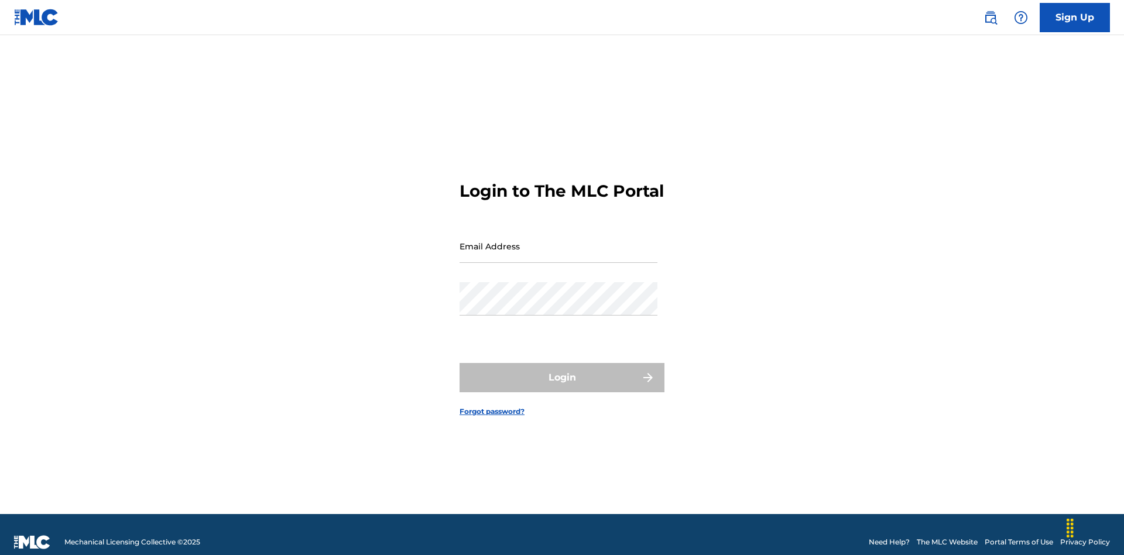
scroll to position [15, 0]
click at [559, 241] on input "Email Address" at bounding box center [559, 246] width 198 height 33
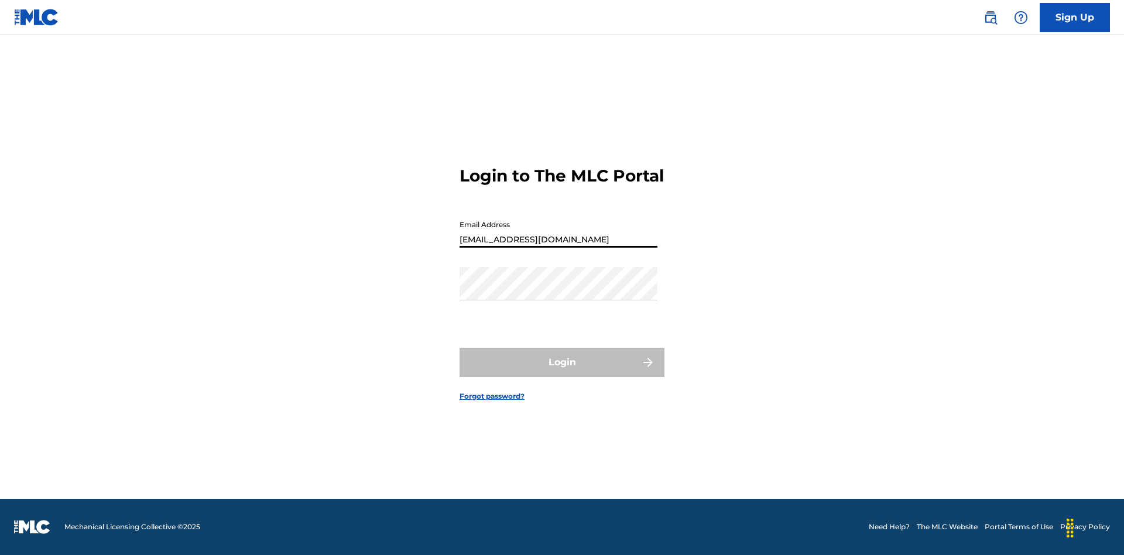
type input "[EMAIL_ADDRESS][DOMAIN_NAME]"
click at [562, 372] on button "Login" at bounding box center [562, 362] width 205 height 29
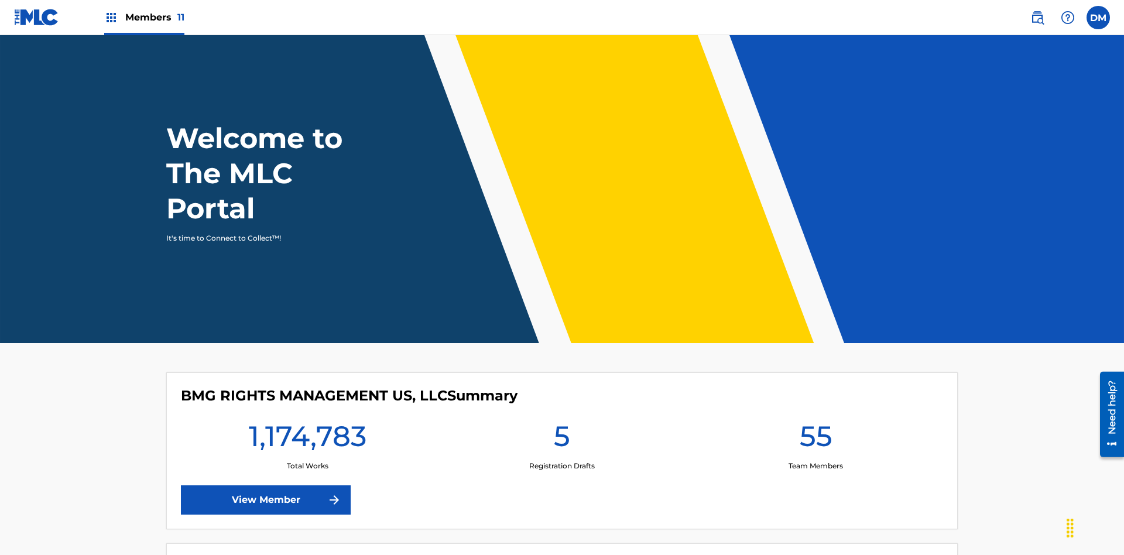
click at [144, 17] on span "Members 11" at bounding box center [154, 17] width 59 height 13
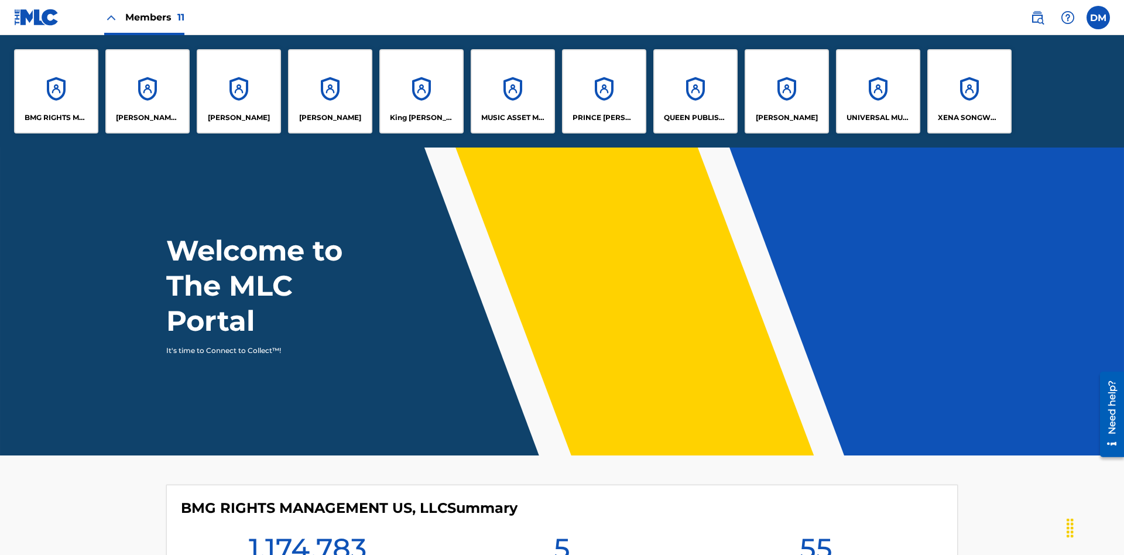
click at [878, 118] on p "UNIVERSAL MUSIC PUB GROUP" at bounding box center [879, 117] width 64 height 11
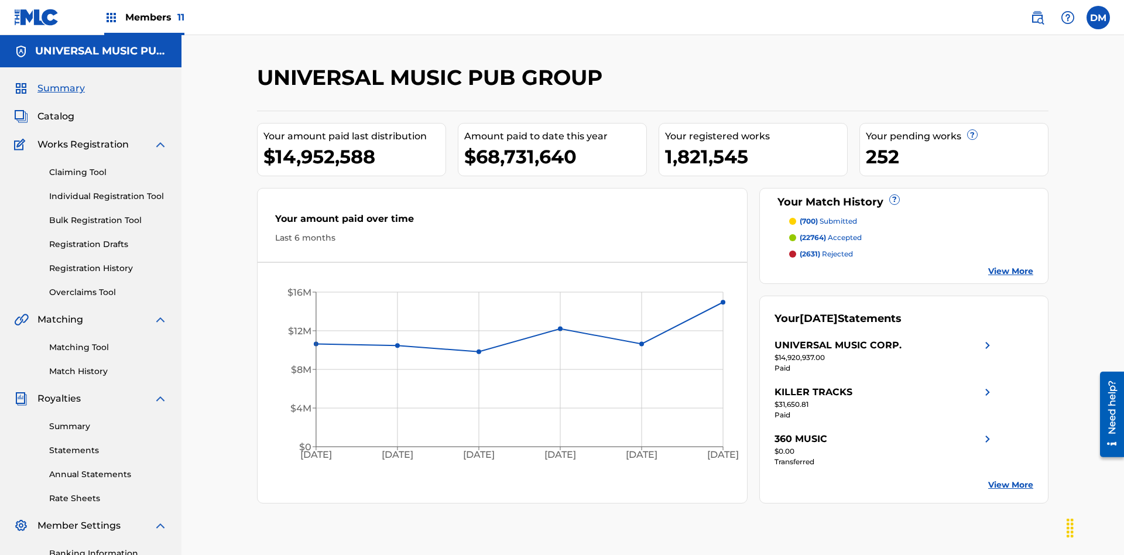
click at [108, 190] on link "Individual Registration Tool" at bounding box center [108, 196] width 118 height 12
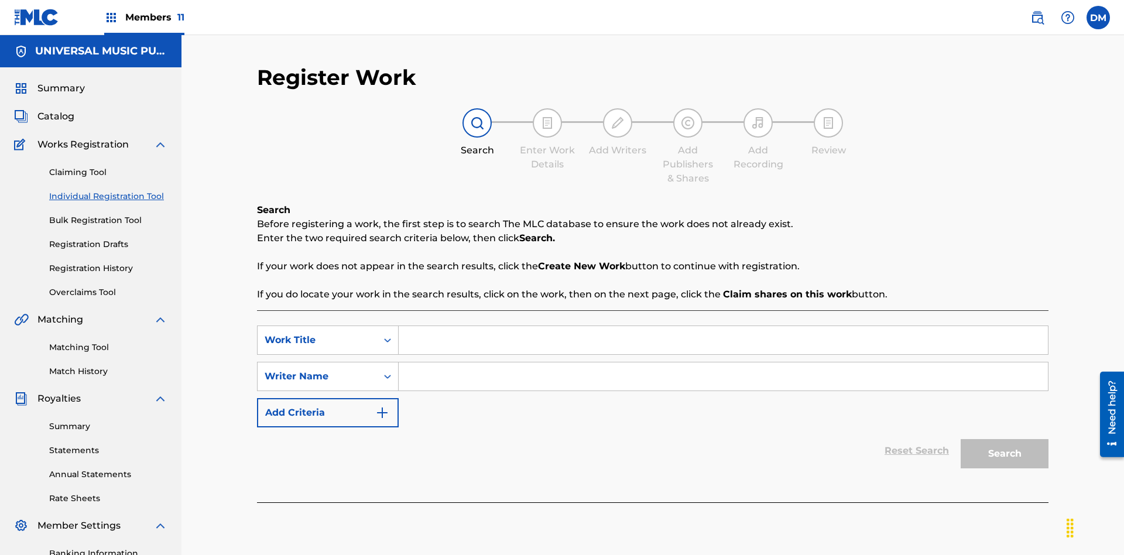
click at [723, 326] on input "Search Form" at bounding box center [723, 340] width 649 height 28
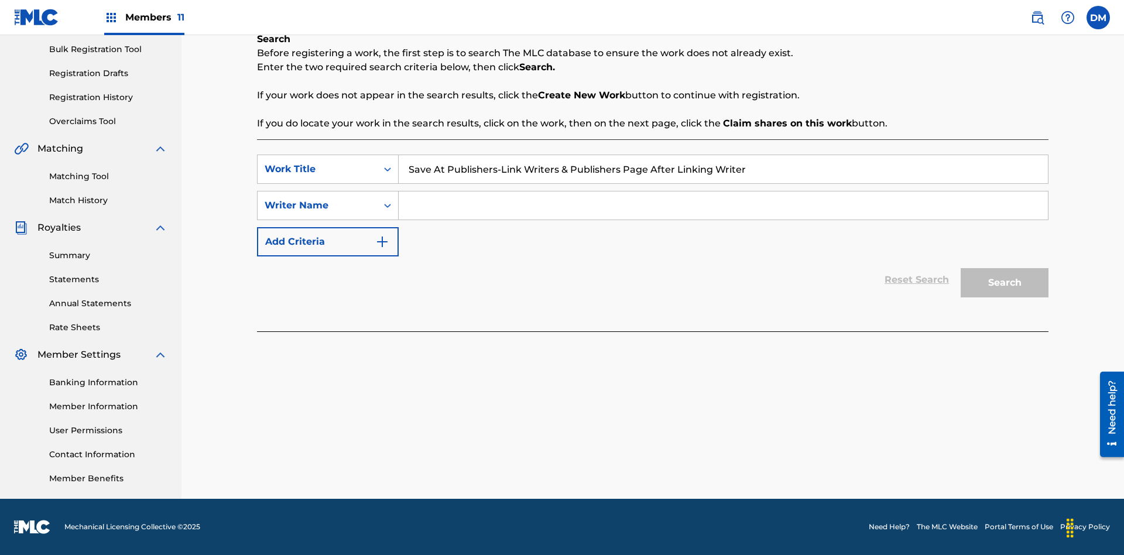
type input "Save At Publishers-Link Writers & Publishers Page After Linking Writer"
click at [723, 205] on input "Search Form" at bounding box center [723, 205] width 649 height 28
type input "QWERTYUIOP"
click at [1005, 283] on button "Search" at bounding box center [1005, 282] width 88 height 29
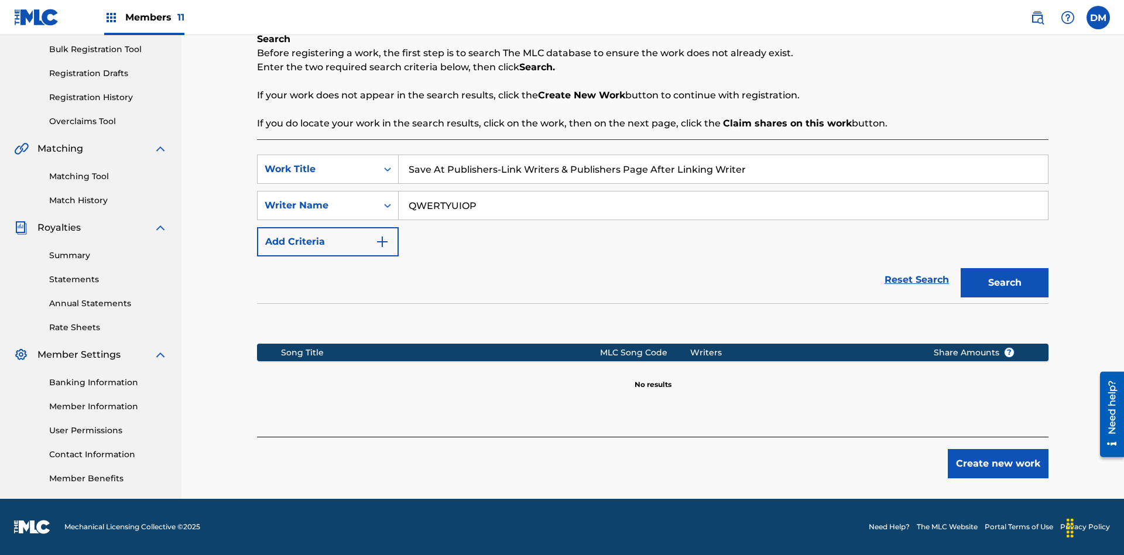
click at [998, 464] on button "Create new work" at bounding box center [998, 463] width 101 height 29
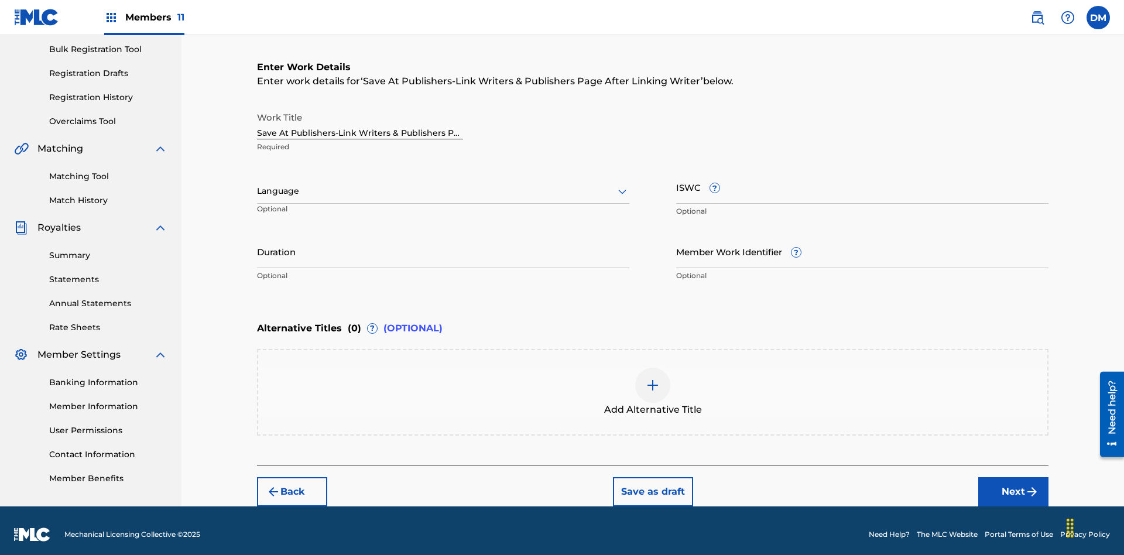
click at [443, 244] on input "Duration" at bounding box center [443, 251] width 372 height 33
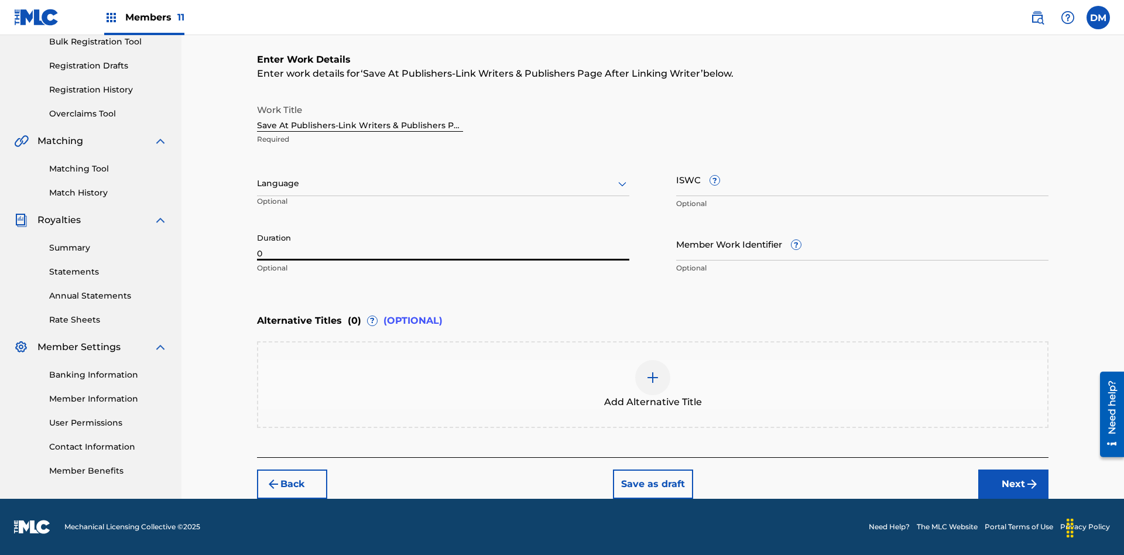
click at [443, 244] on input "0" at bounding box center [443, 243] width 372 height 33
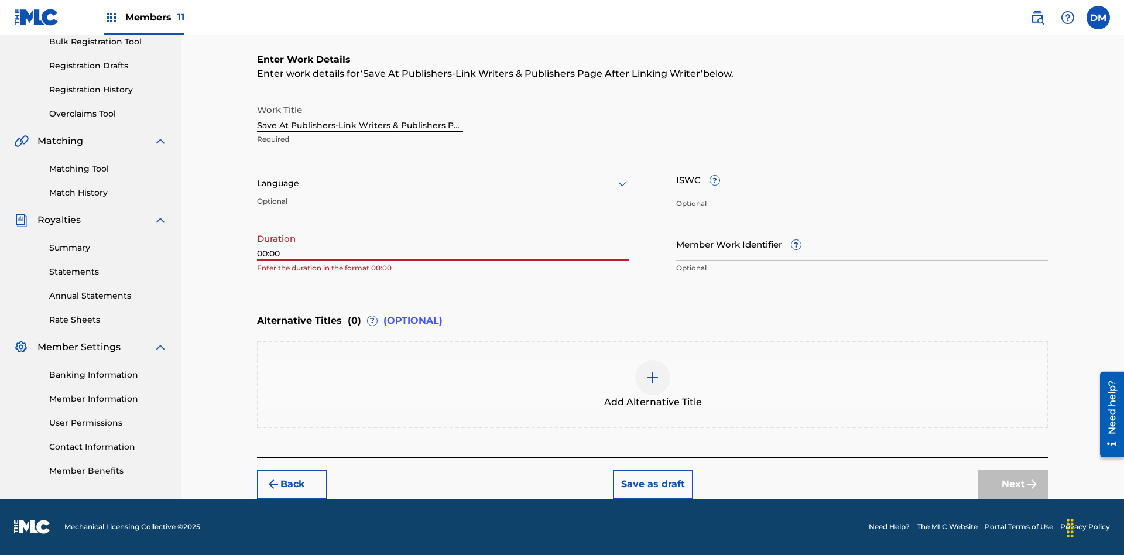
type input "00:00"
click at [622, 184] on icon at bounding box center [622, 184] width 14 height 14
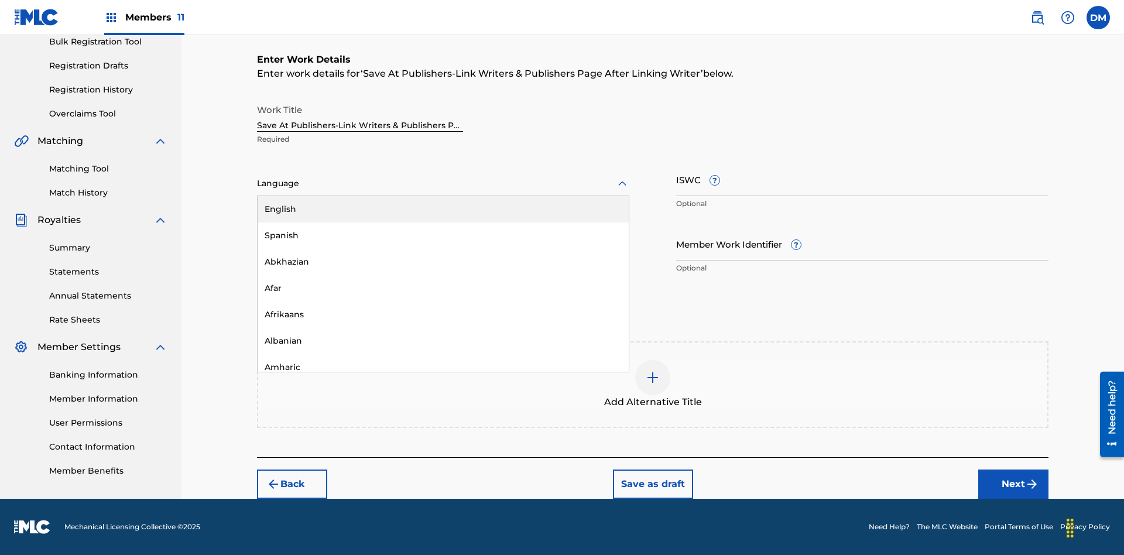
click at [443, 288] on div "Afar" at bounding box center [443, 288] width 371 height 26
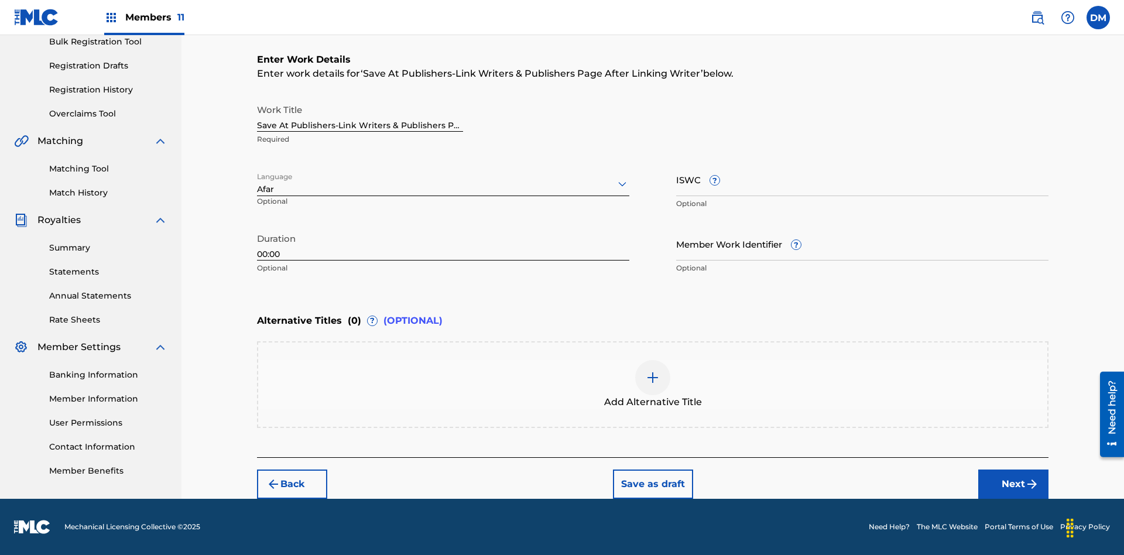
click at [862, 244] on input "Member Work Identifier ?" at bounding box center [862, 243] width 372 height 33
type input "[PHONE_NUMBER]"
click at [862, 179] on input "ISWC ?" at bounding box center [862, 179] width 372 height 33
type input "T-123.456.789-4"
click at [653, 384] on img at bounding box center [653, 378] width 14 height 14
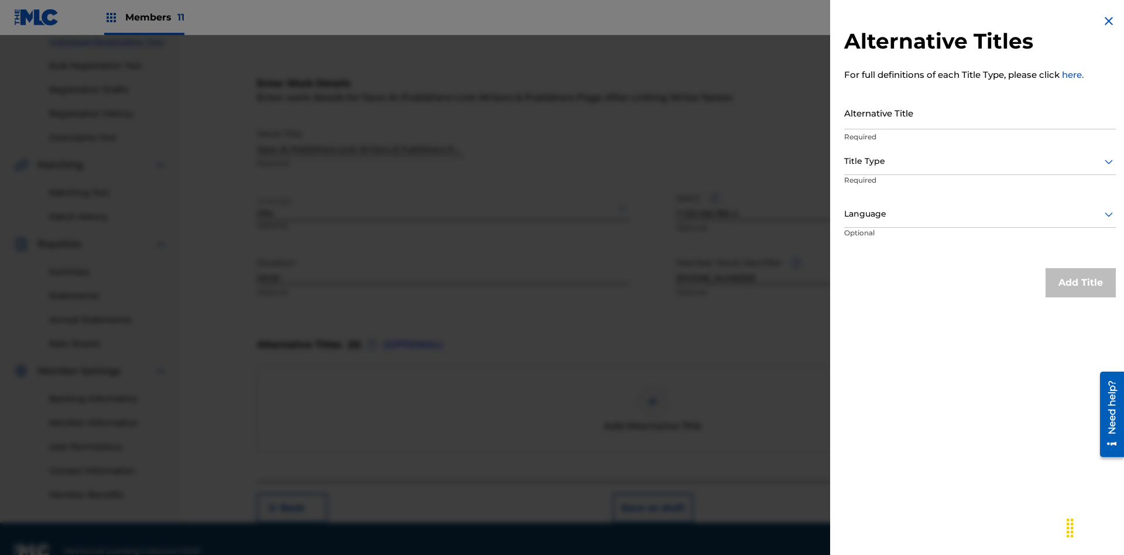
click at [980, 112] on input "Alternative Title" at bounding box center [980, 112] width 272 height 33
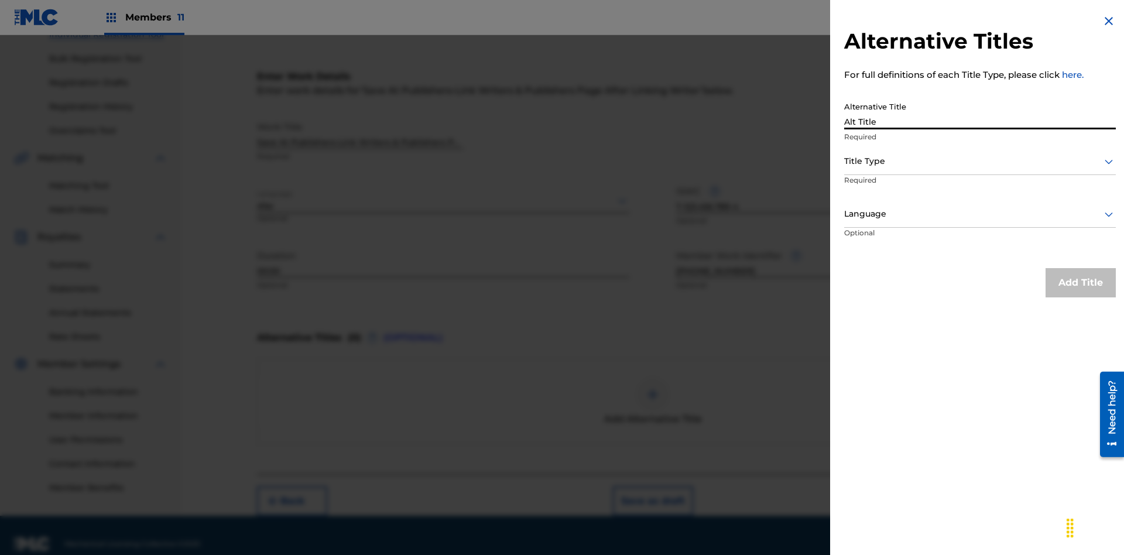
type input "Alt Title"
click at [980, 161] on div at bounding box center [980, 161] width 272 height 15
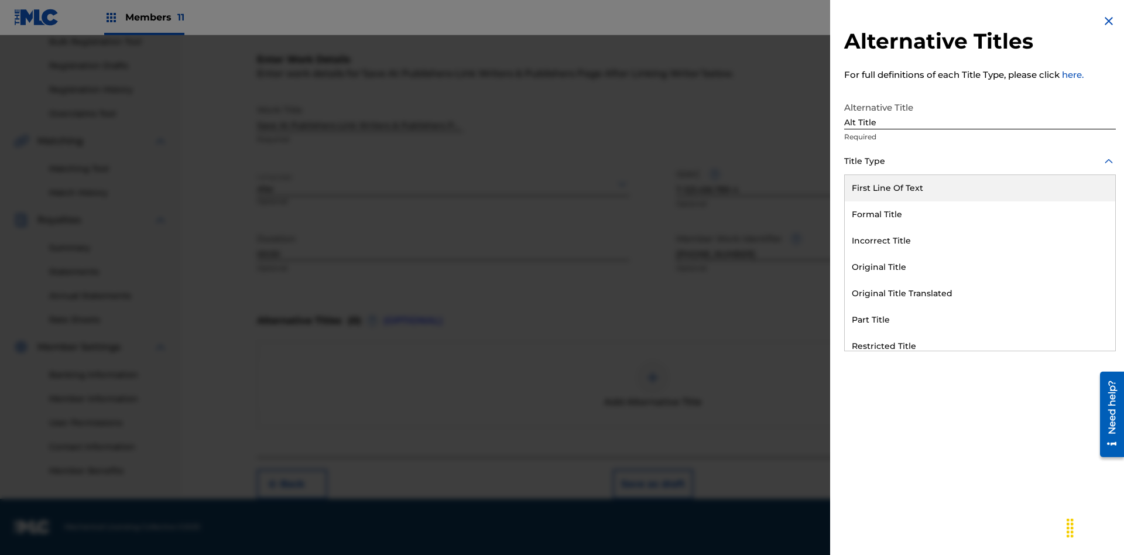
click at [980, 267] on div "Original Title" at bounding box center [980, 267] width 270 height 26
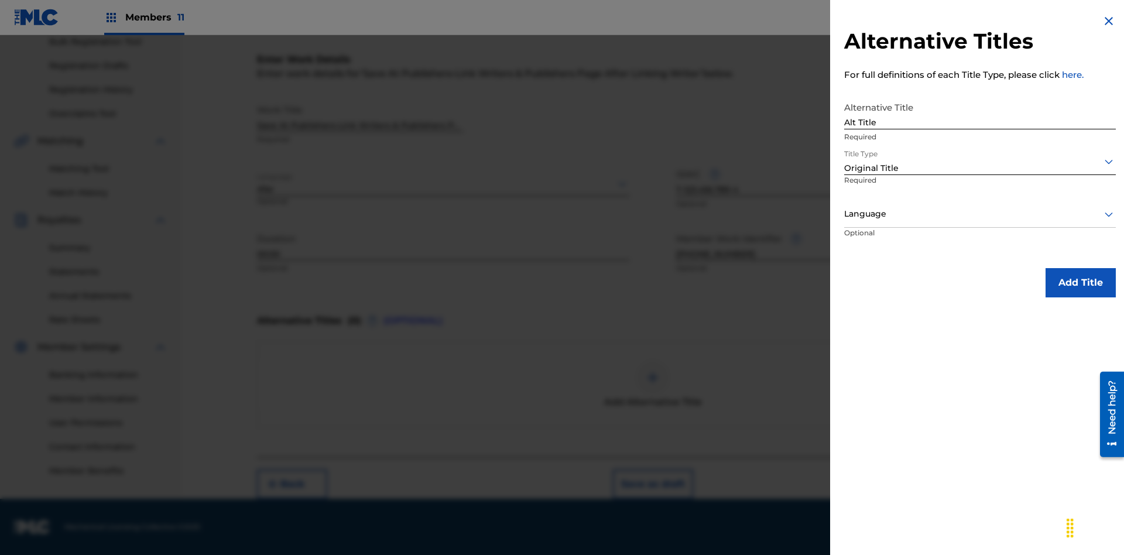
click at [980, 214] on div at bounding box center [980, 214] width 272 height 15
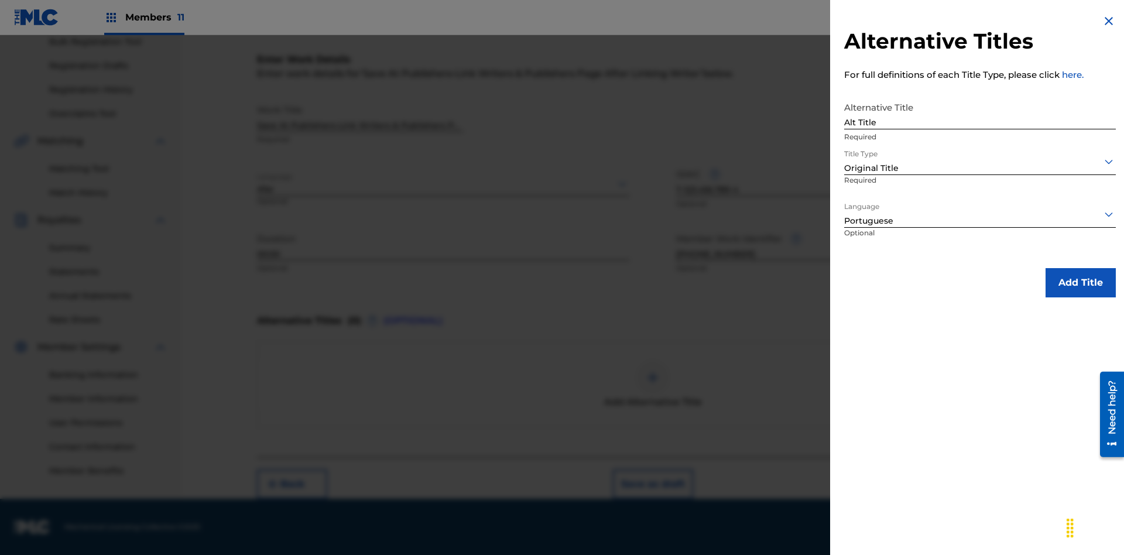
click at [1081, 282] on button "Add Title" at bounding box center [1081, 282] width 70 height 29
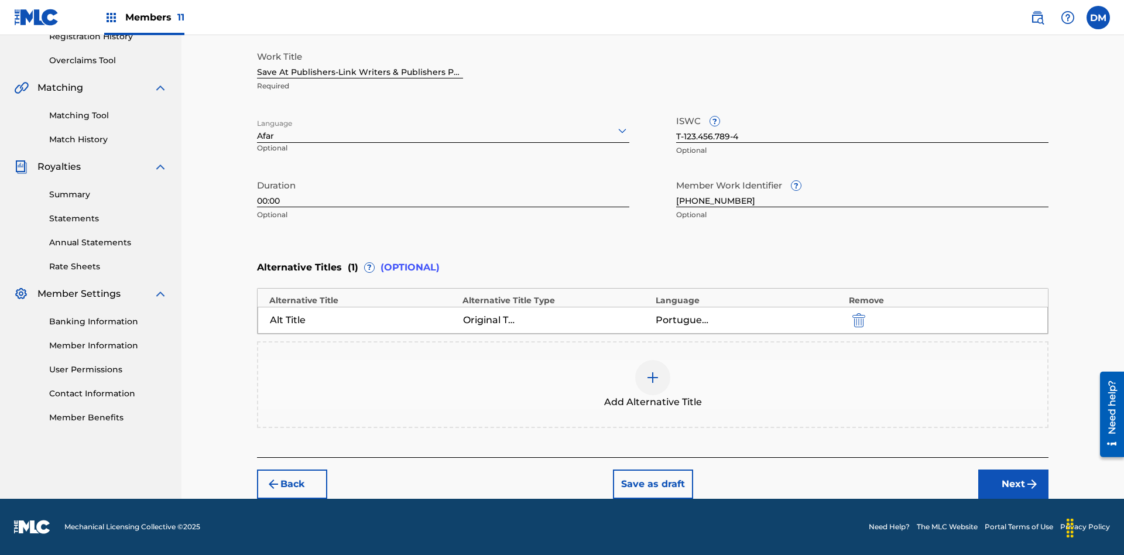
click at [1013, 484] on button "Next" at bounding box center [1013, 484] width 70 height 29
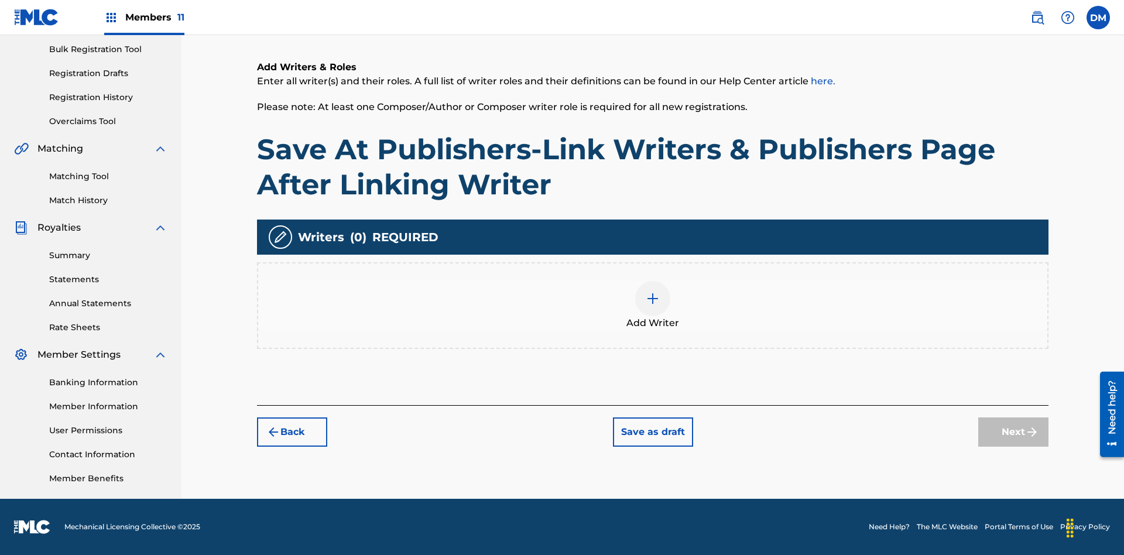
scroll to position [171, 0]
click at [653, 305] on img at bounding box center [653, 299] width 14 height 14
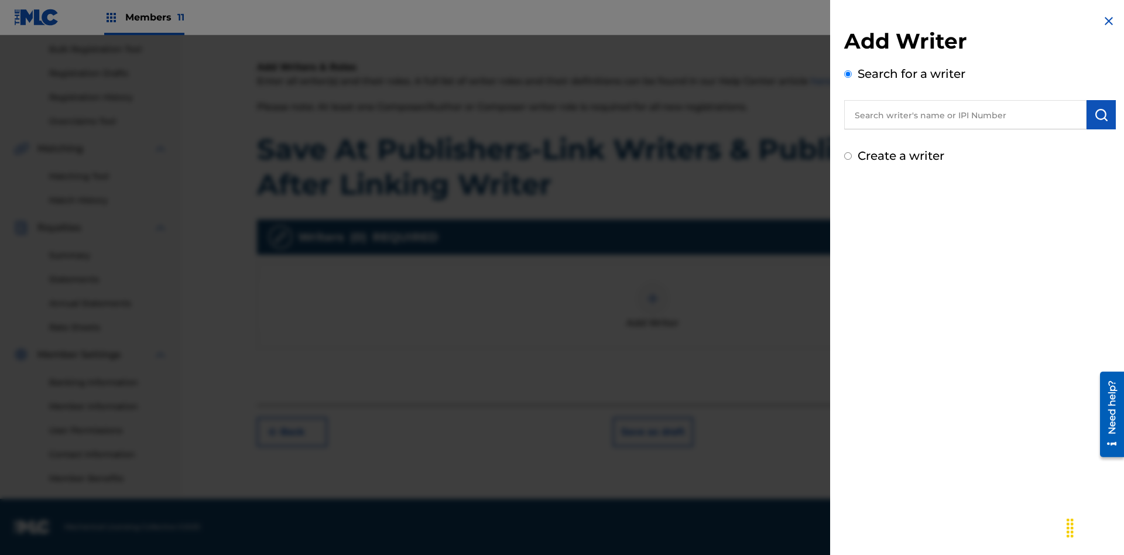
click at [965, 115] on input "text" at bounding box center [965, 114] width 242 height 29
type input "[PERSON_NAME]"
click at [1101, 115] on img "submit" at bounding box center [1101, 115] width 14 height 14
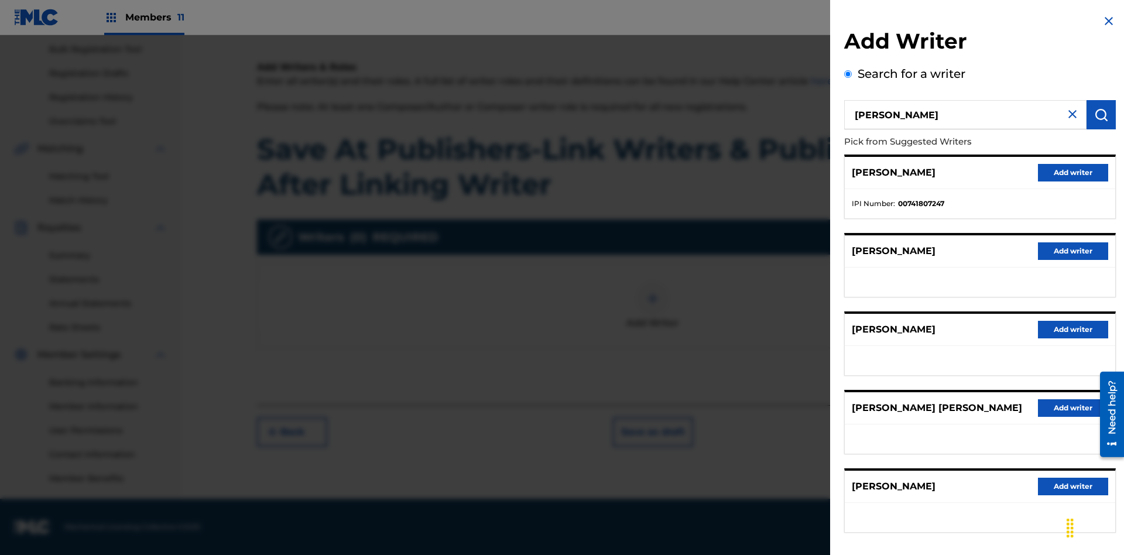
click at [1073, 172] on button "Add writer" at bounding box center [1073, 173] width 70 height 18
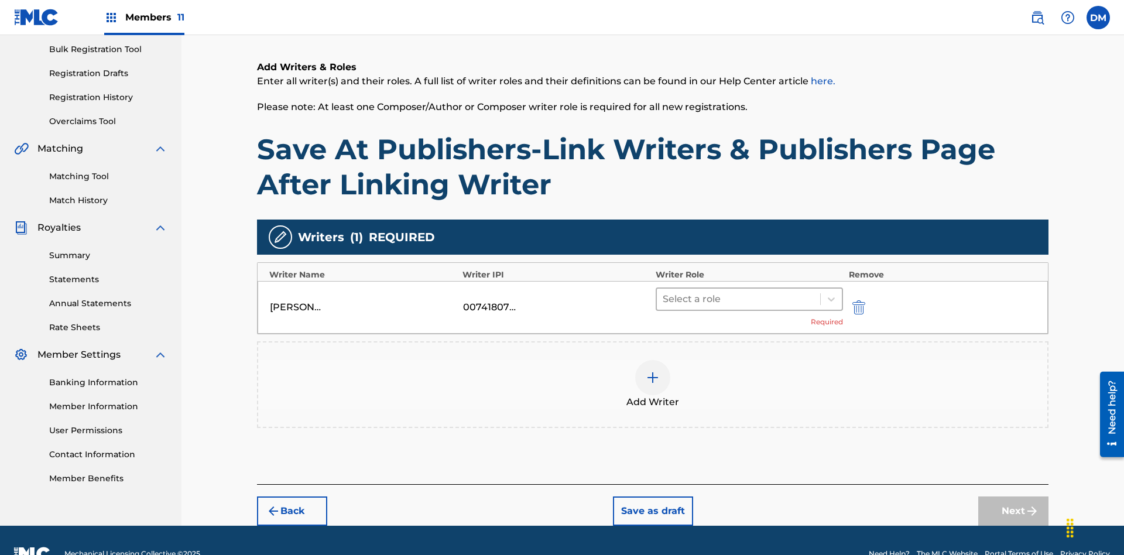
click at [664, 292] on input "text" at bounding box center [664, 299] width 2 height 14
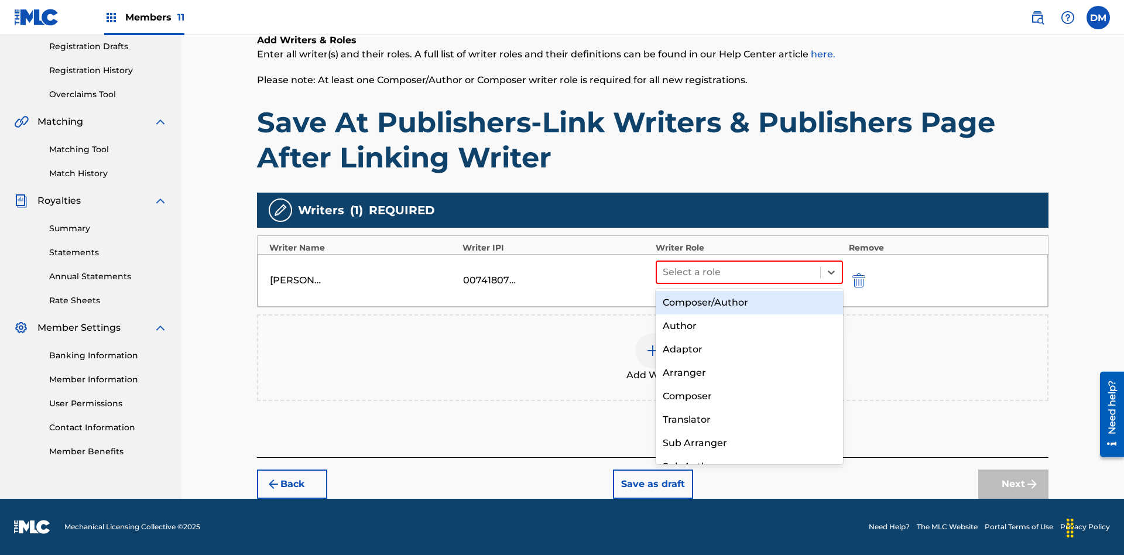
click at [749, 396] on div "Composer" at bounding box center [749, 396] width 187 height 23
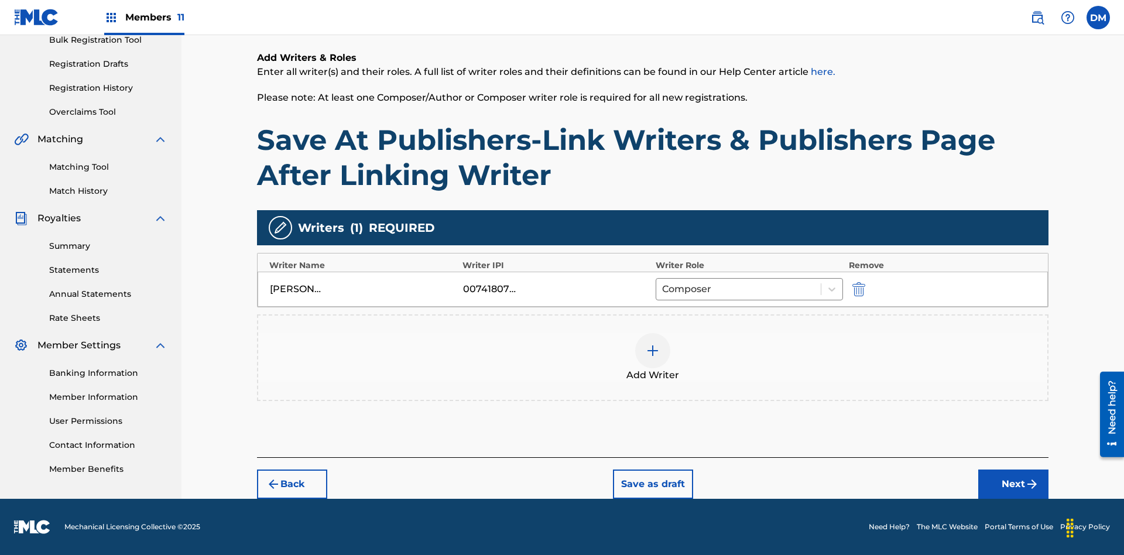
scroll to position [180, 0]
click at [1013, 484] on button "Next" at bounding box center [1013, 484] width 70 height 29
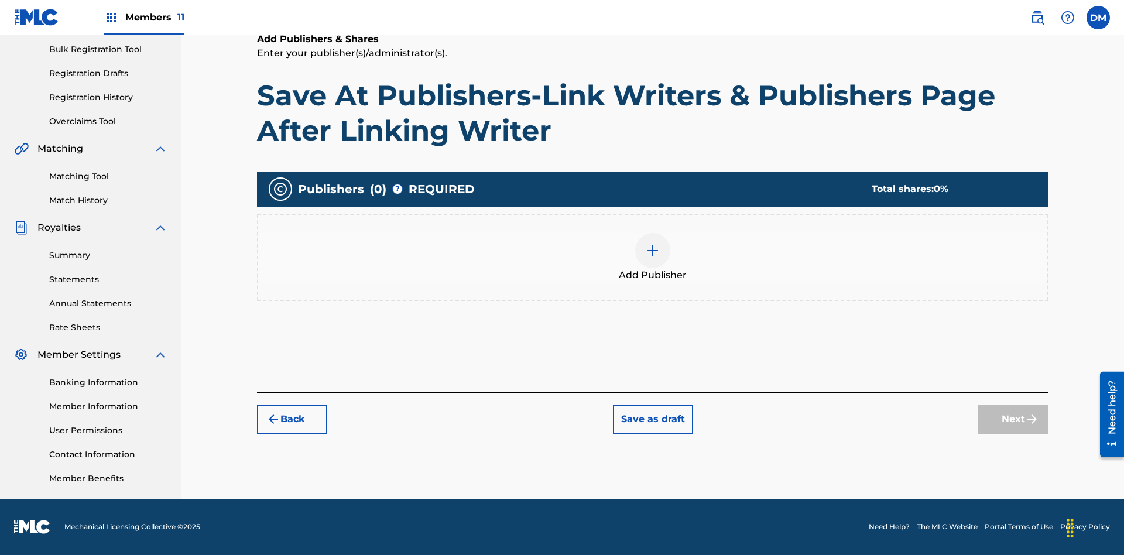
click at [653, 250] on img at bounding box center [653, 251] width 14 height 14
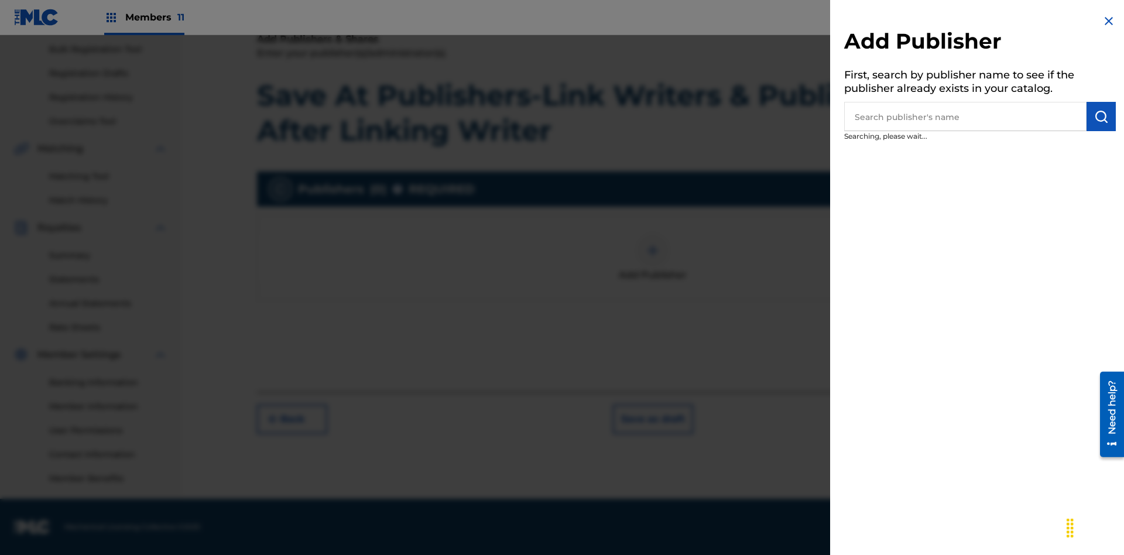
click at [965, 117] on input "text" at bounding box center [965, 116] width 242 height 29
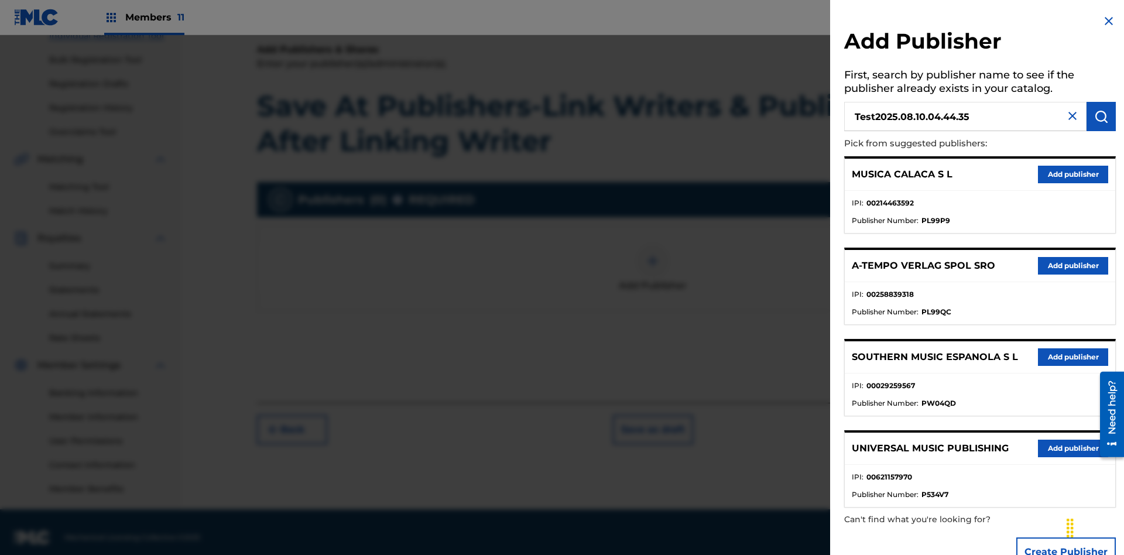
type input "Test2025.08.10.04.44.35"
click at [1101, 117] on img "submit" at bounding box center [1101, 116] width 14 height 14
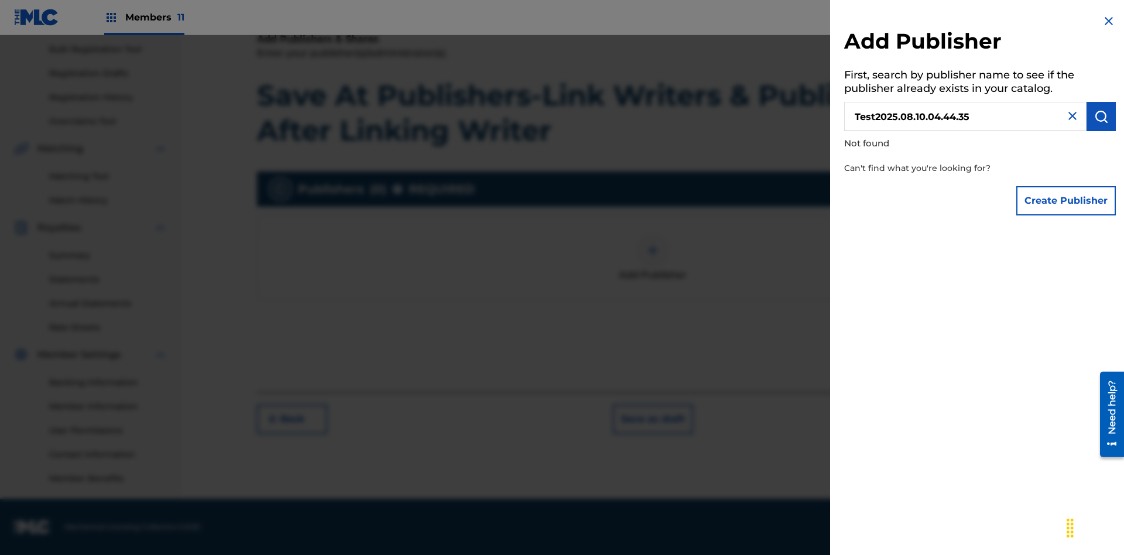
click at [1067, 200] on button "Create Publisher" at bounding box center [1066, 200] width 100 height 29
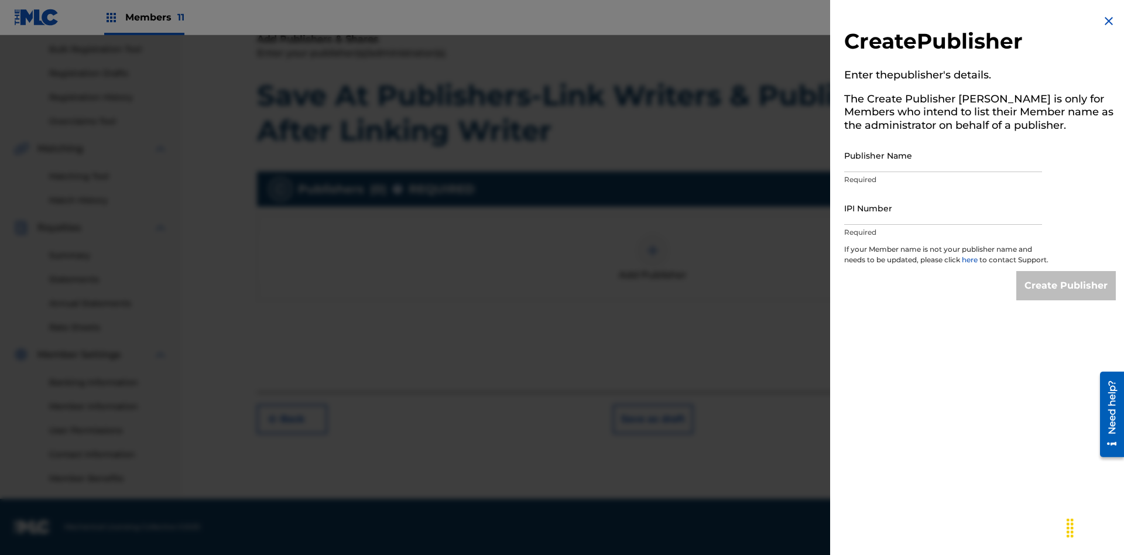
click at [943, 155] on input "Publisher Name" at bounding box center [943, 155] width 198 height 33
type input "Test2025.08.10.04.44.39"
click at [943, 208] on input "IPI Number" at bounding box center [943, 207] width 198 height 33
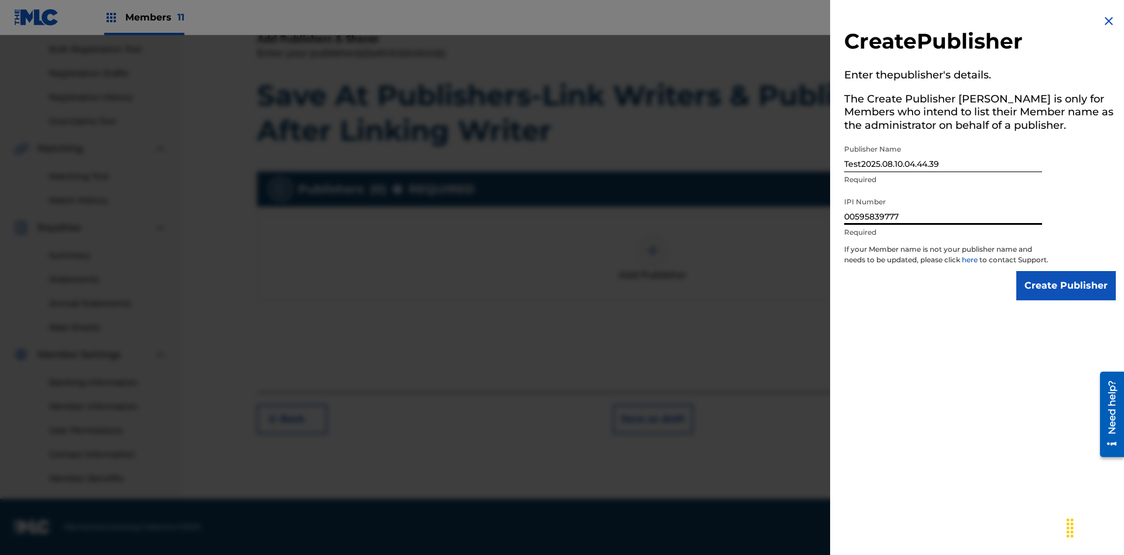
click at [1067, 296] on input "Create Publisher" at bounding box center [1066, 285] width 100 height 29
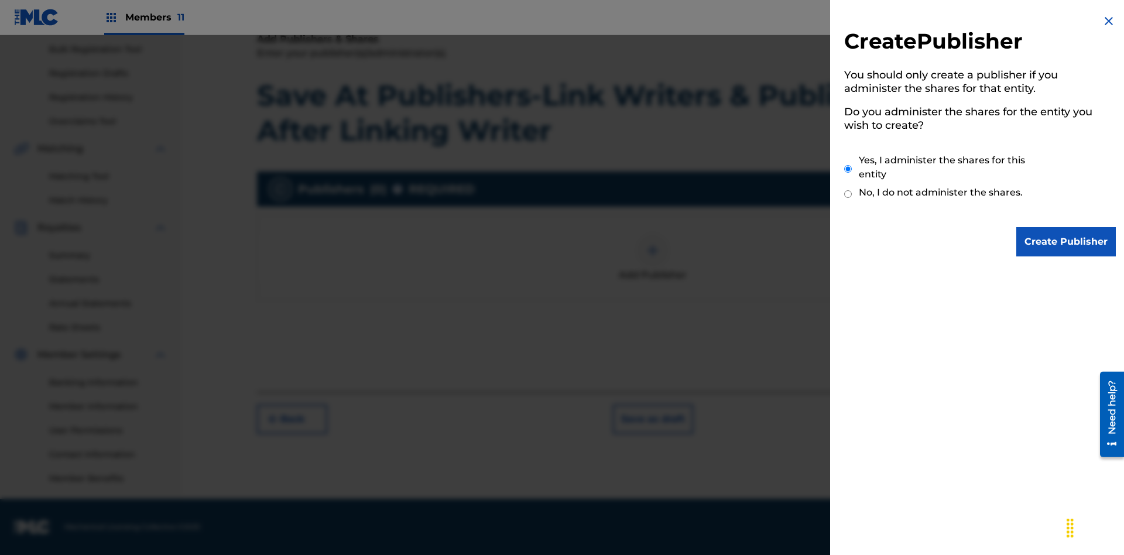
click at [848, 169] on input "Yes, I administer the shares for this entity" at bounding box center [848, 168] width 8 height 25
click at [1067, 242] on input "Create Publisher" at bounding box center [1066, 241] width 100 height 29
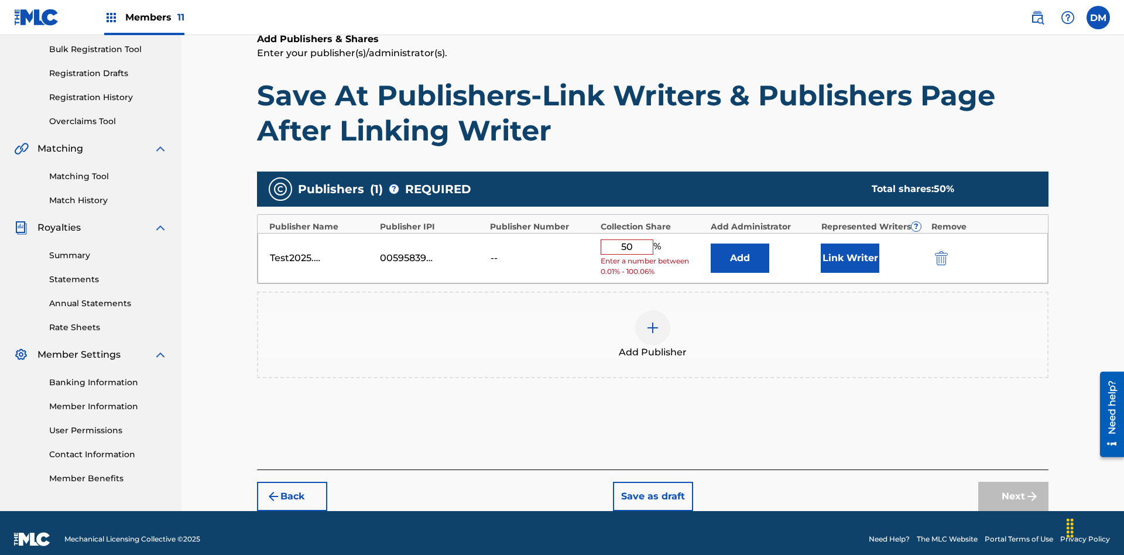
scroll to position [174, 0]
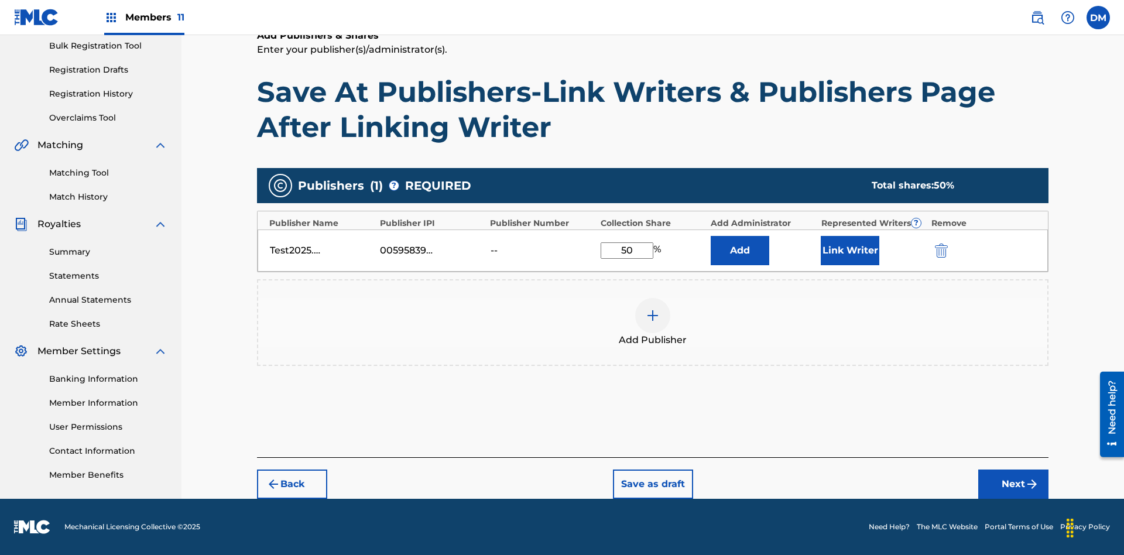
type input "50"
click at [850, 250] on button "Link Writer" at bounding box center [850, 250] width 59 height 29
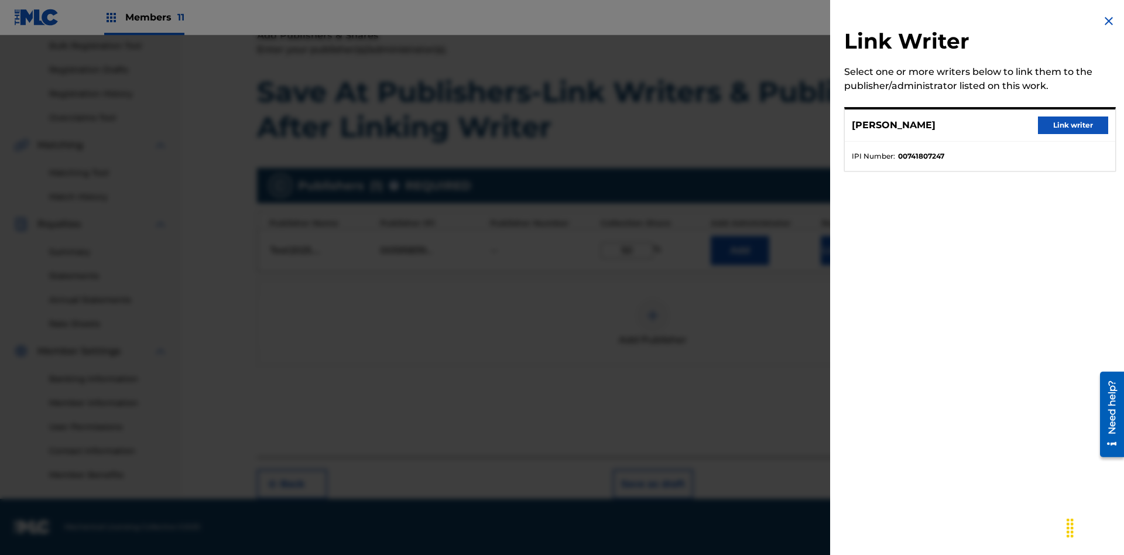
click at [1073, 125] on button "Link writer" at bounding box center [1073, 126] width 70 height 18
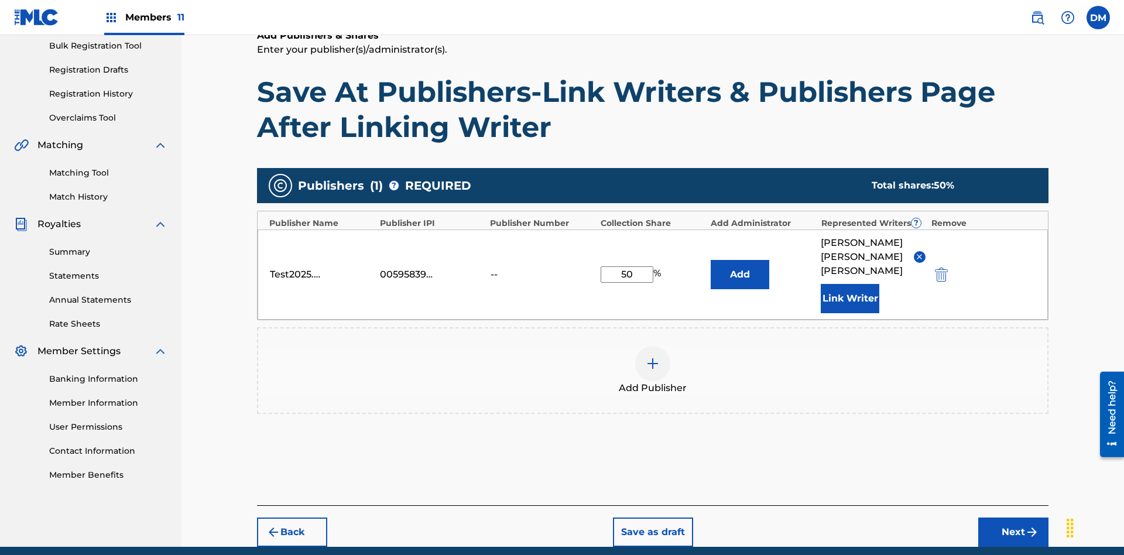
click at [850, 284] on button "Link Writer" at bounding box center [850, 298] width 59 height 29
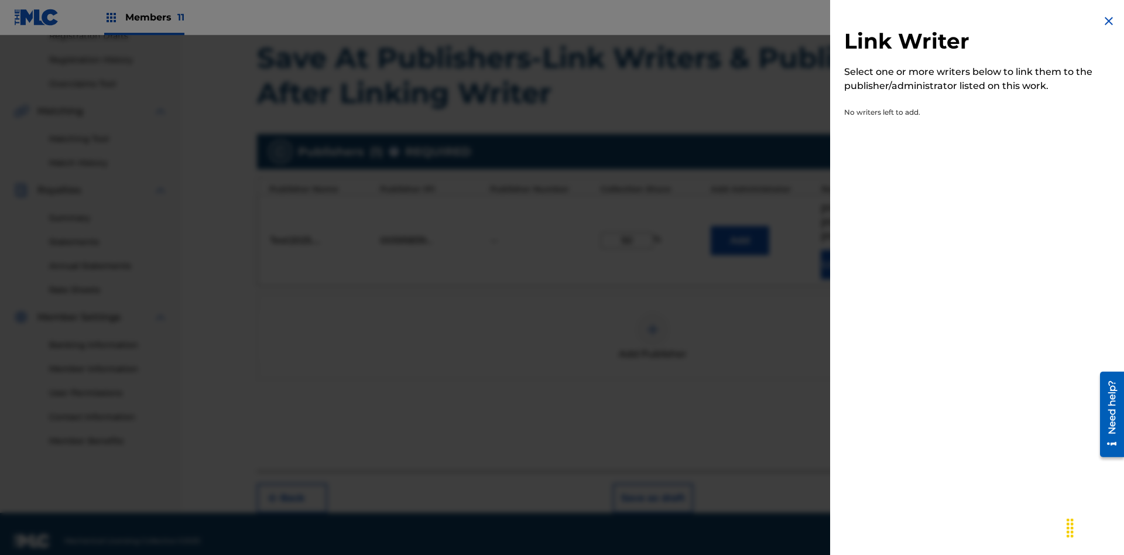
click at [1109, 21] on img at bounding box center [1109, 21] width 14 height 14
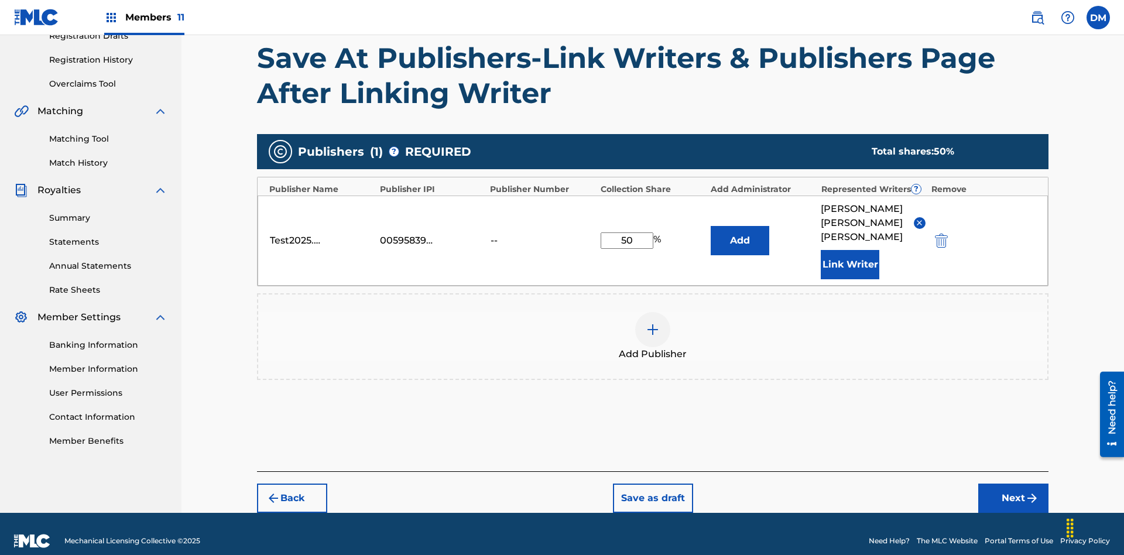
click at [740, 233] on button "Add" at bounding box center [740, 240] width 59 height 29
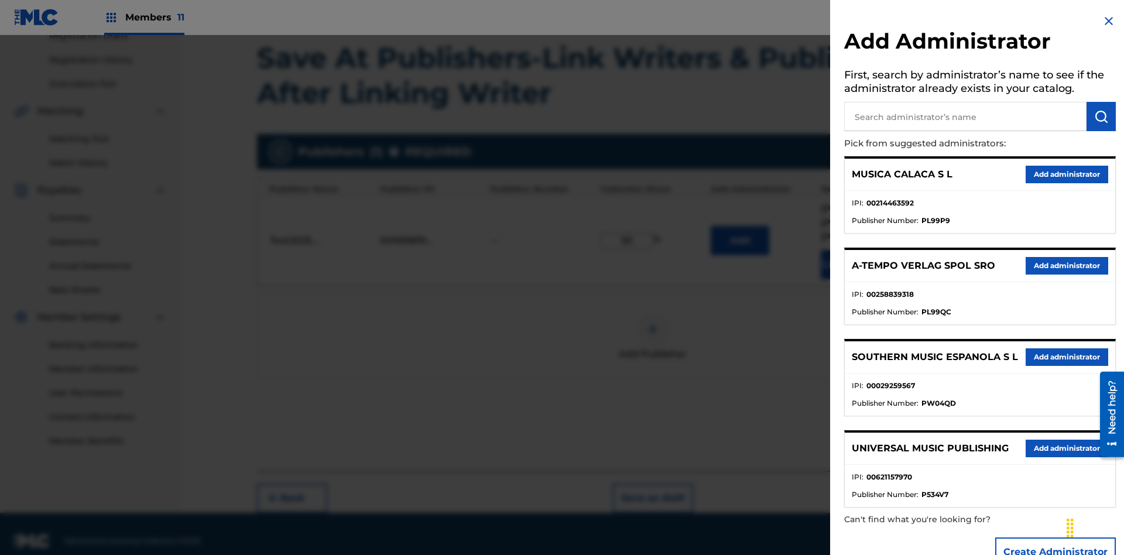
click at [965, 117] on input "text" at bounding box center [965, 116] width 242 height 29
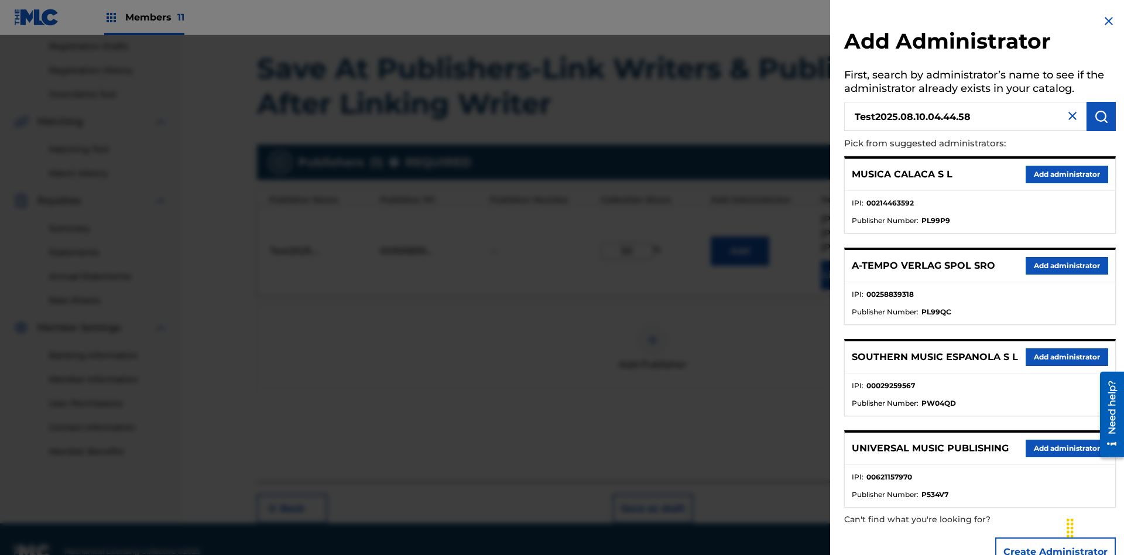
type input "Test2025.08.10.04.44.58"
click at [1101, 117] on img "submit" at bounding box center [1101, 116] width 14 height 14
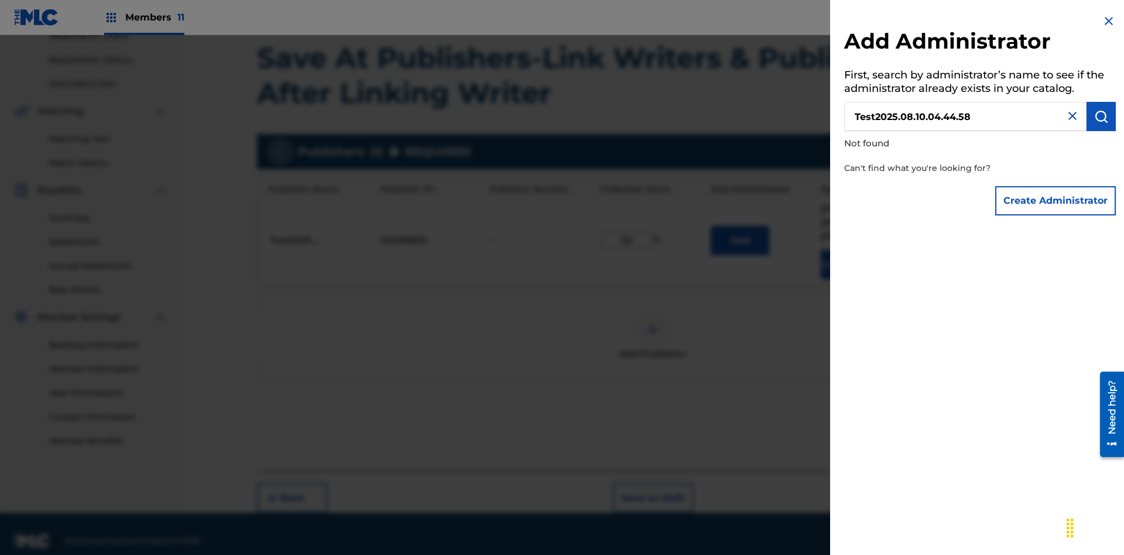
click at [1056, 200] on button "Create Administrator" at bounding box center [1055, 200] width 121 height 29
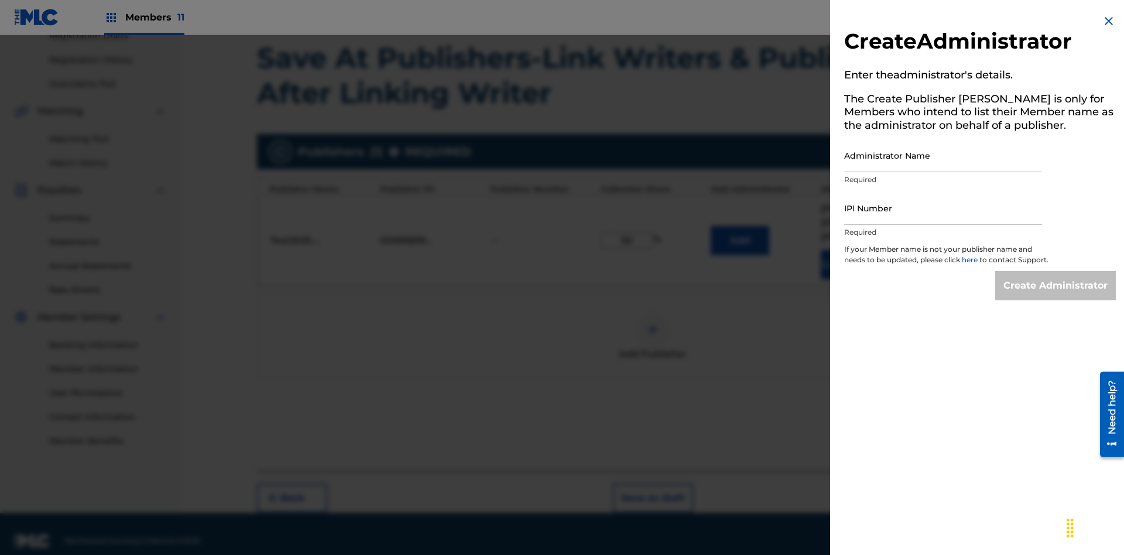
click at [943, 155] on input "Administrator Name" at bounding box center [943, 155] width 198 height 33
type input "Test2025.08.10.04.45.02"
click at [943, 208] on input "IPI Number" at bounding box center [943, 207] width 198 height 33
type input "00595839777"
click at [1056, 296] on input "Create Administrator" at bounding box center [1055, 285] width 121 height 29
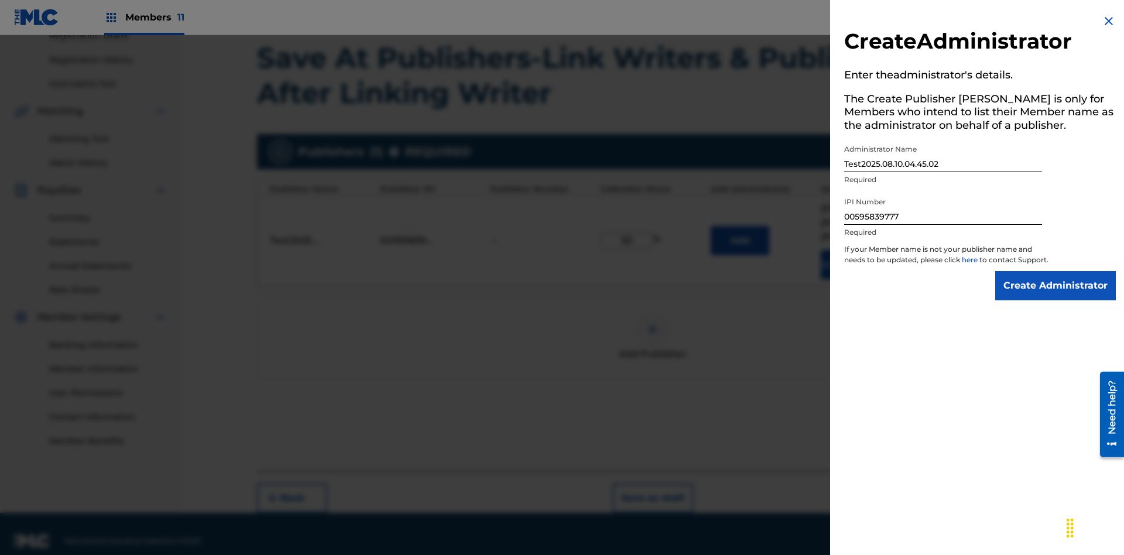
scroll to position [272, 0]
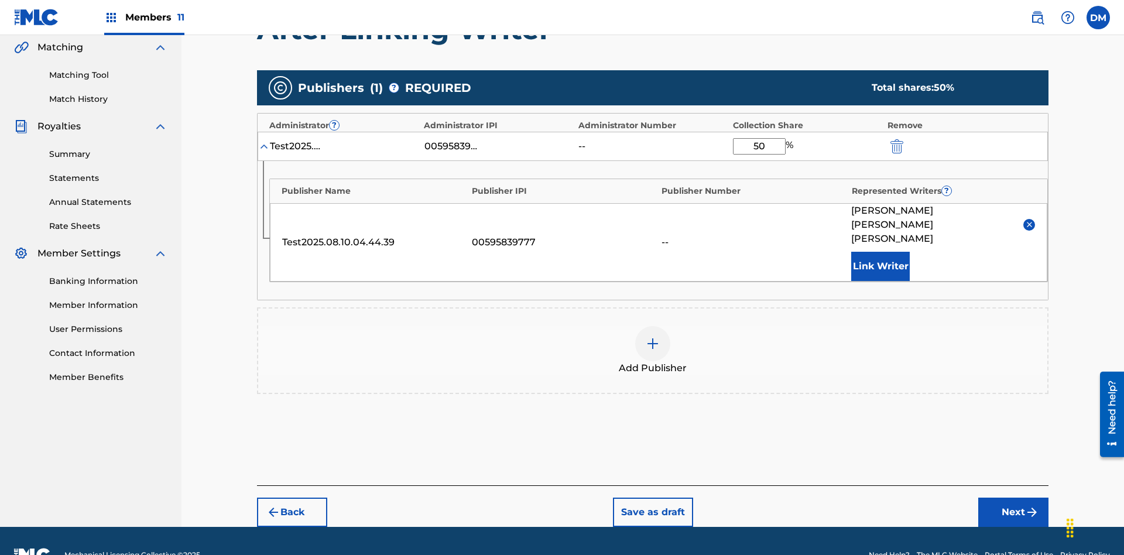
type input "50"
click at [652, 498] on button "Save as draft" at bounding box center [653, 512] width 80 height 29
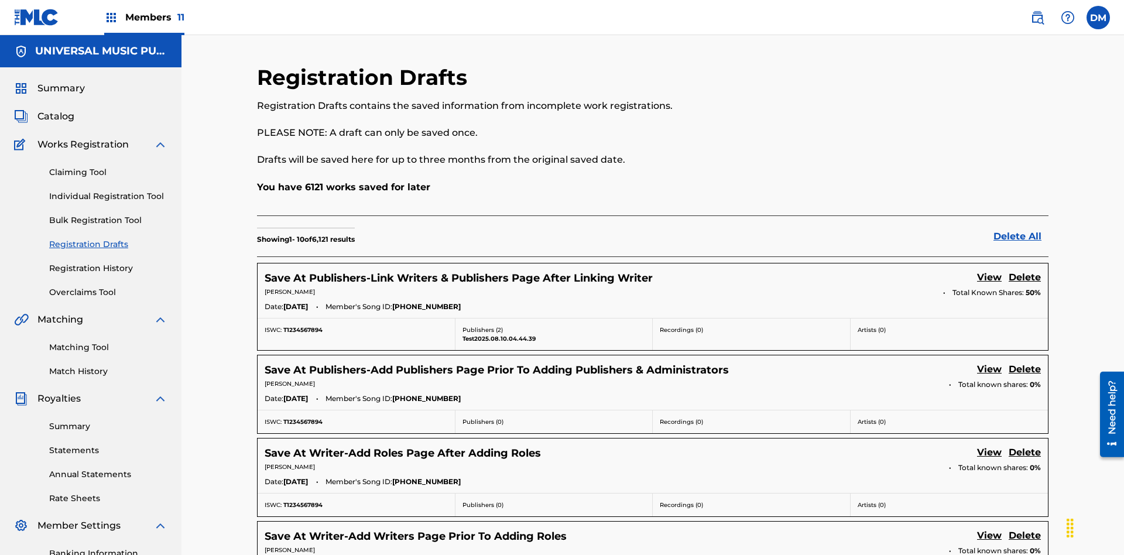
click at [989, 270] on link "View" at bounding box center [989, 278] width 25 height 16
